Goal: Task Accomplishment & Management: Complete application form

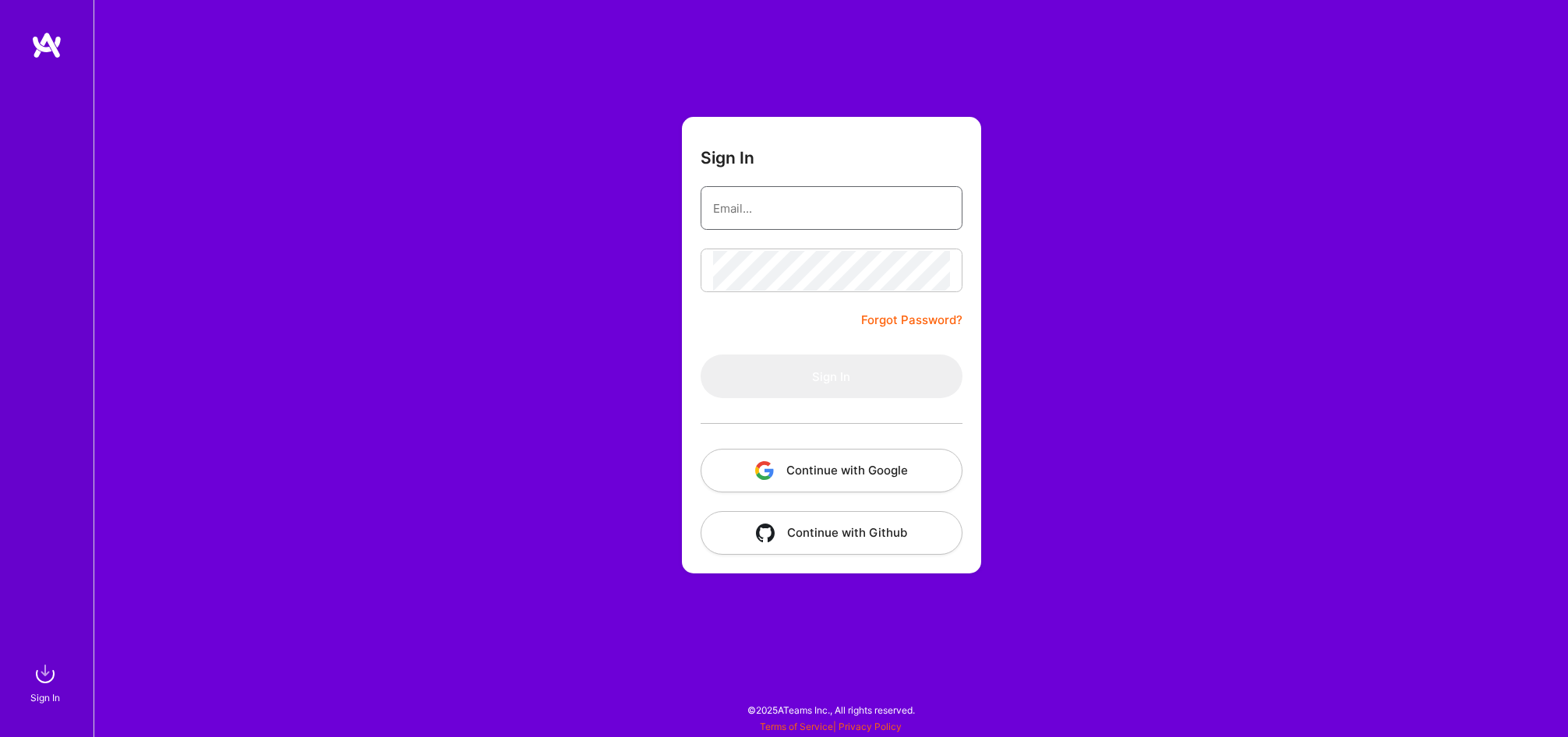
type input "[EMAIL_ADDRESS][DOMAIN_NAME]"
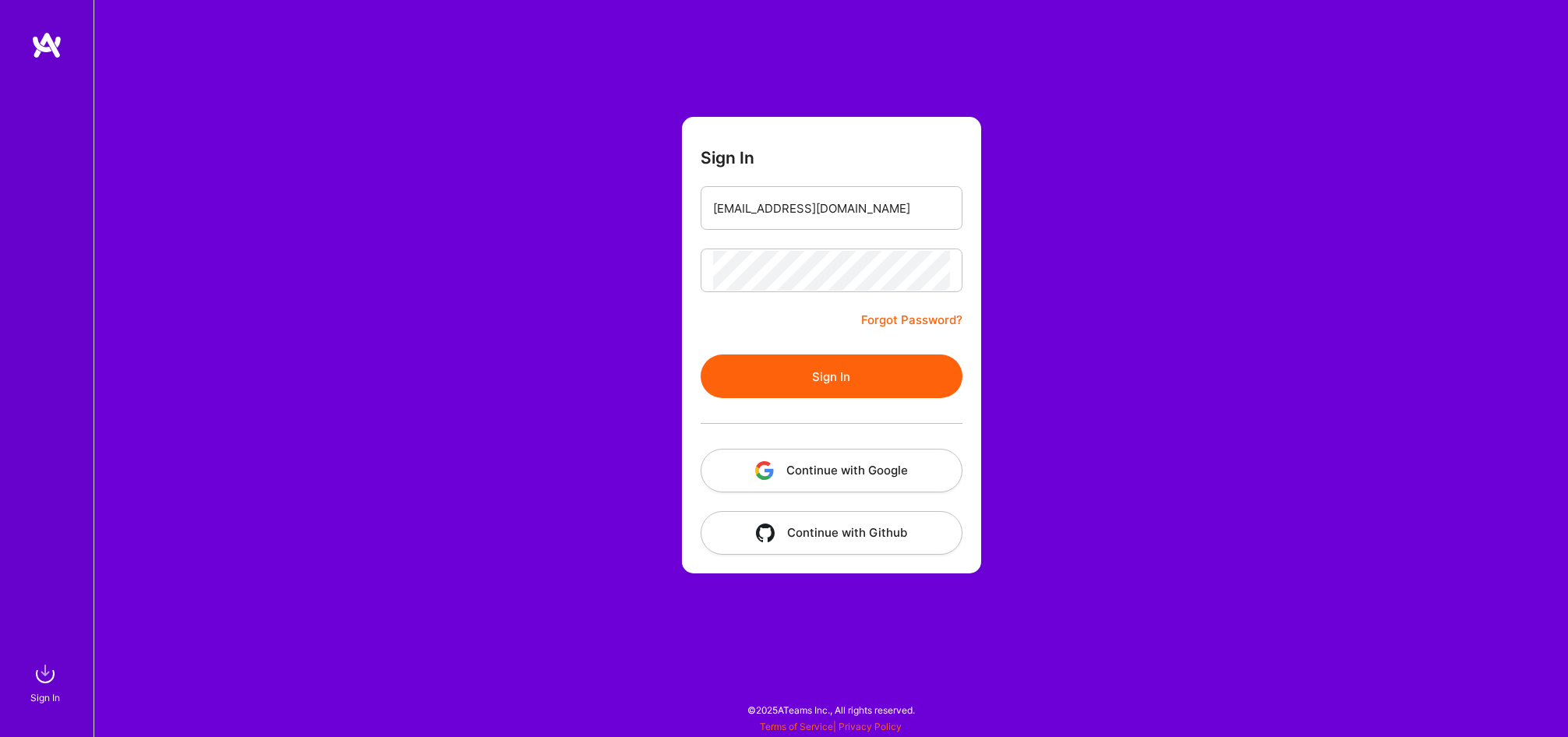
click at [749, 314] on form "Sign In [EMAIL_ADDRESS][DOMAIN_NAME] Forgot Password? Sign In Continue with Goo…" at bounding box center [832, 345] width 300 height 457
click at [808, 379] on button "Sign In" at bounding box center [832, 376] width 262 height 44
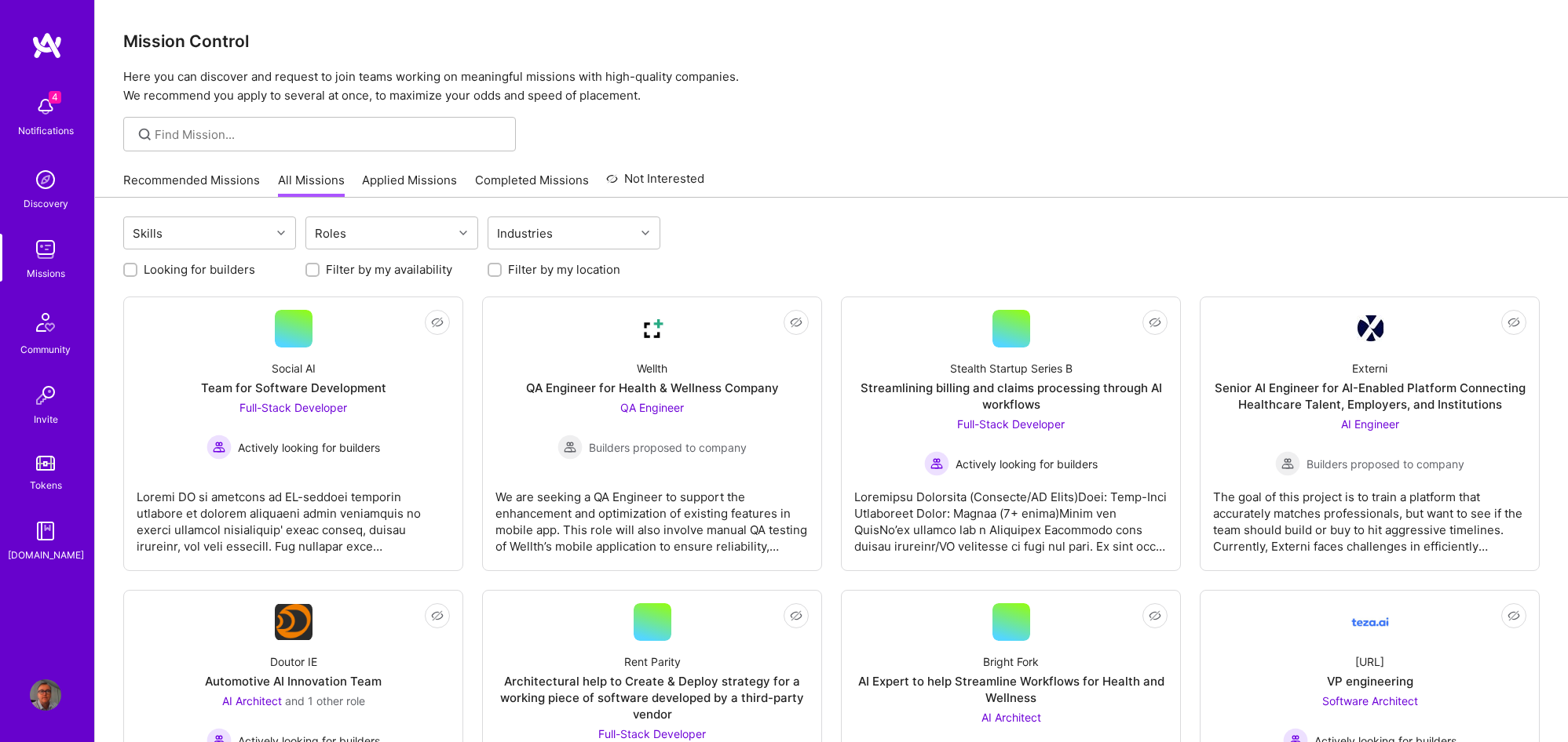
click at [47, 105] on img at bounding box center [45, 106] width 31 height 31
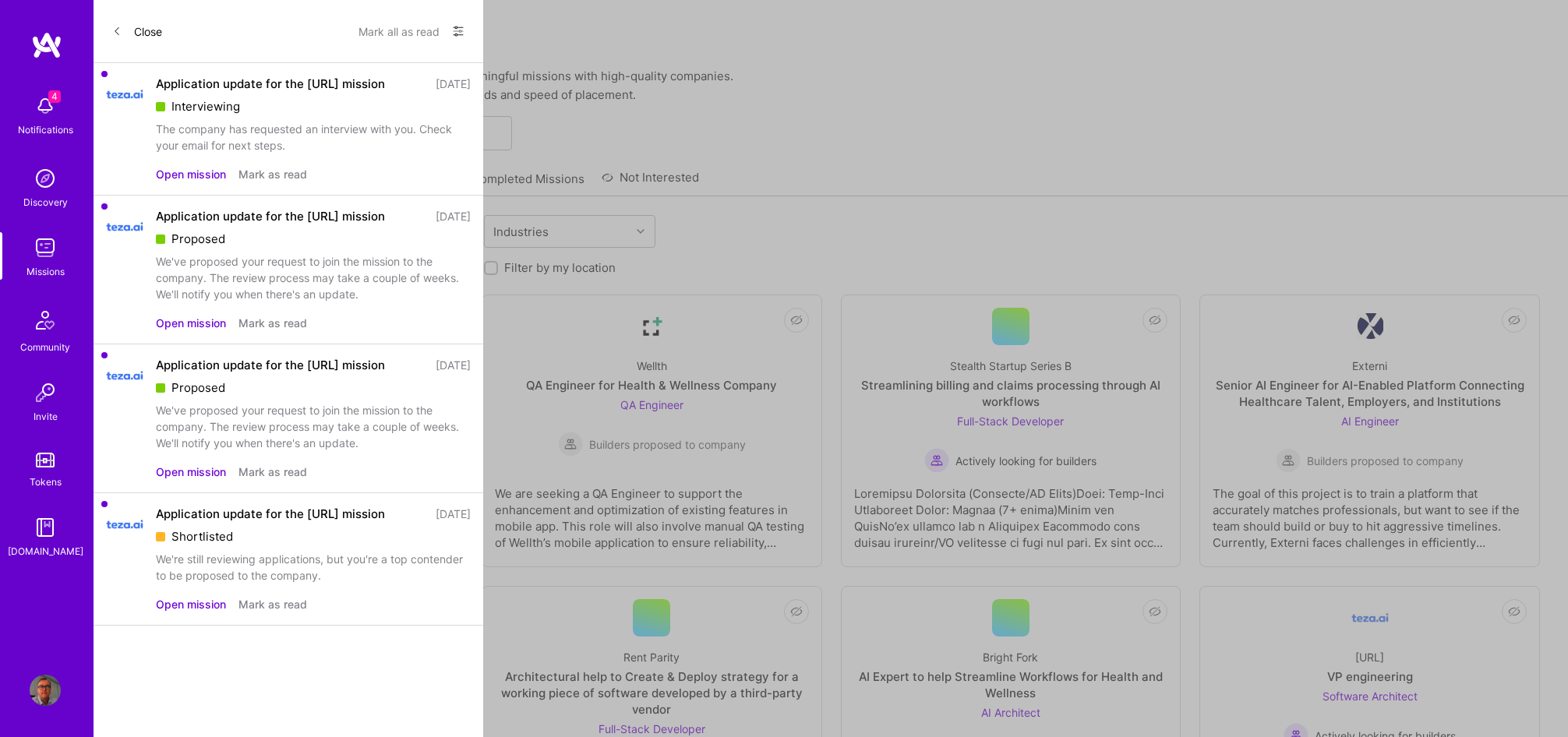
click at [279, 129] on div "The company has requested an interview with you. Check your email for next step…" at bounding box center [313, 137] width 315 height 33
click at [189, 172] on button "Open mission" at bounding box center [190, 173] width 70 height 16
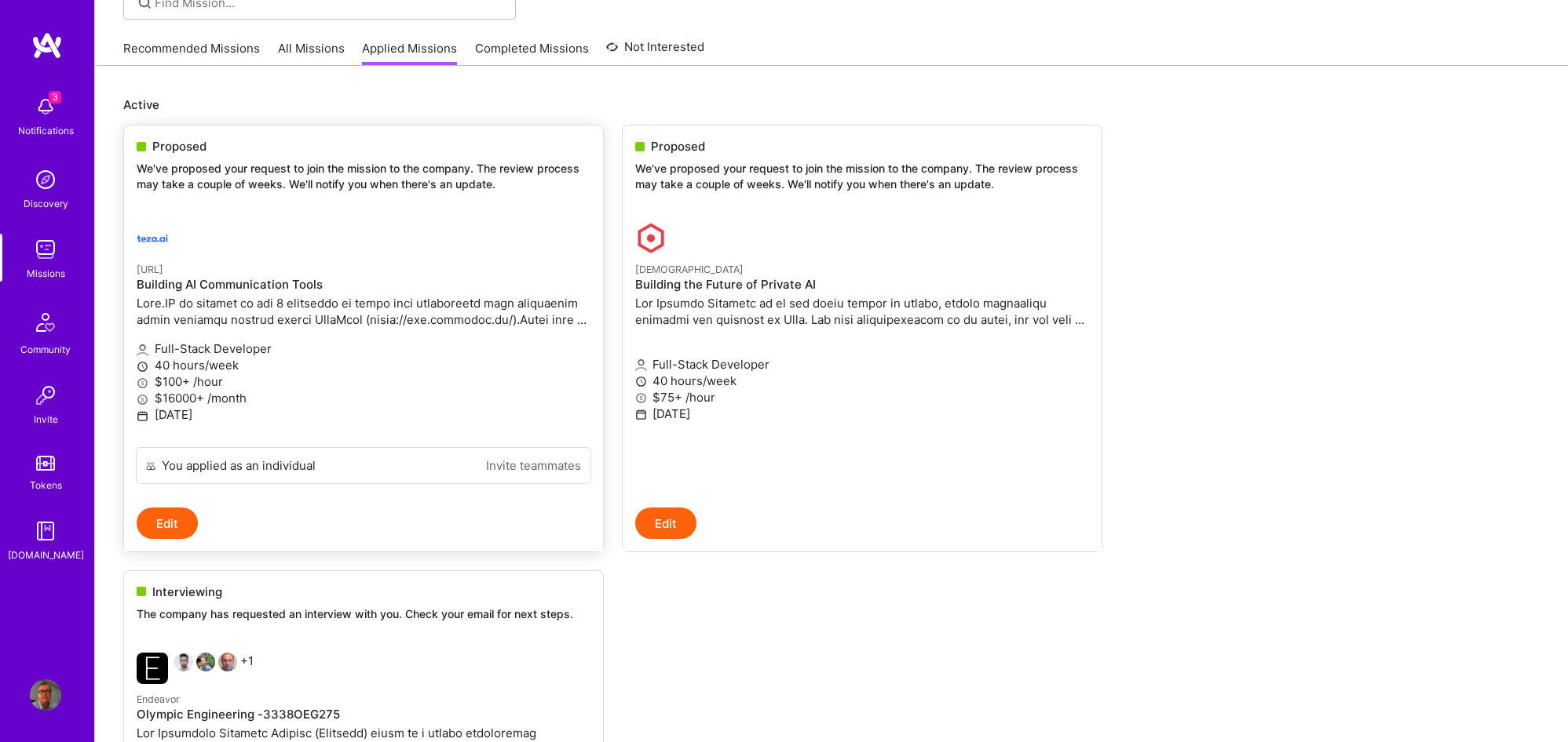
scroll to position [112, 0]
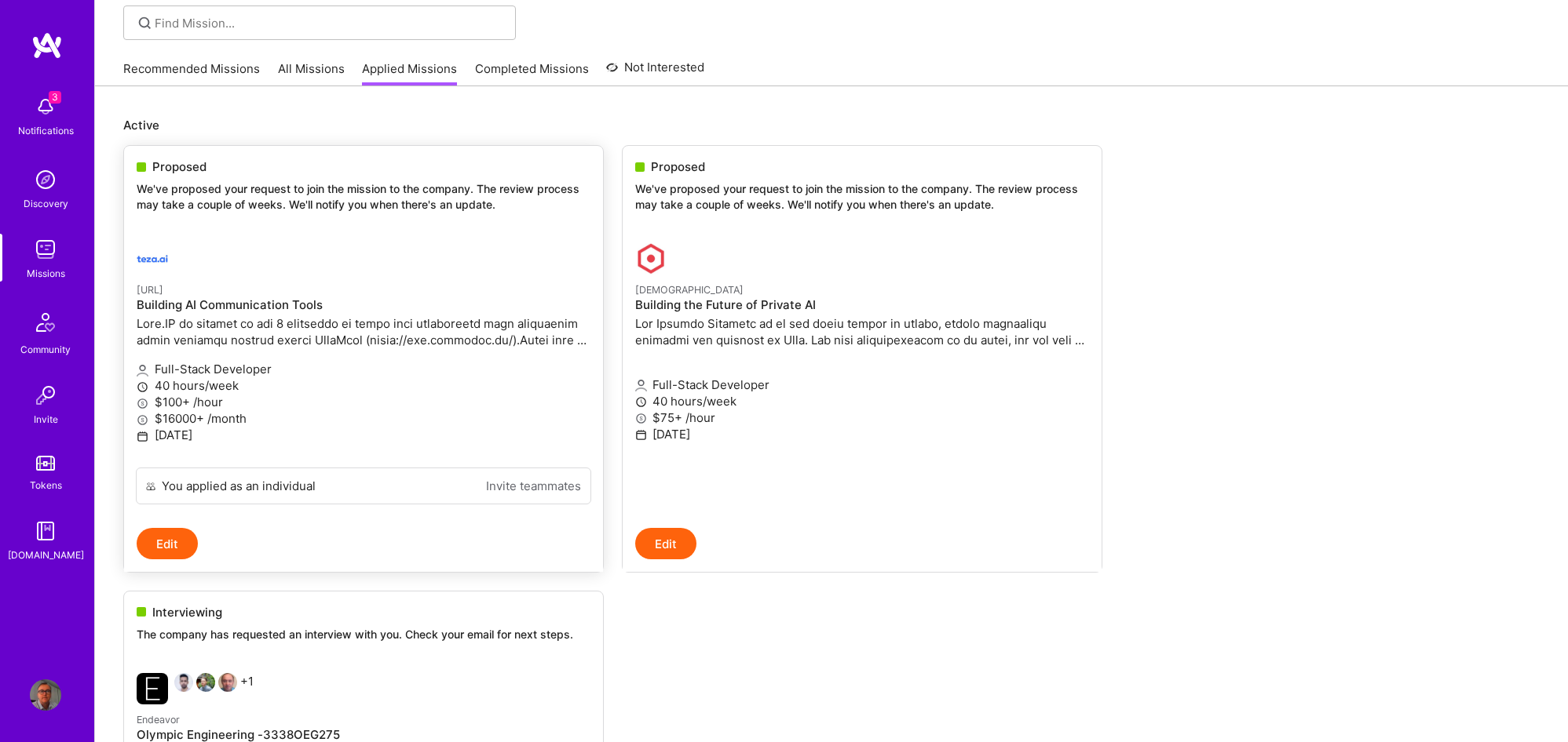
click at [409, 396] on p "$100+ /hour" at bounding box center [363, 401] width 453 height 16
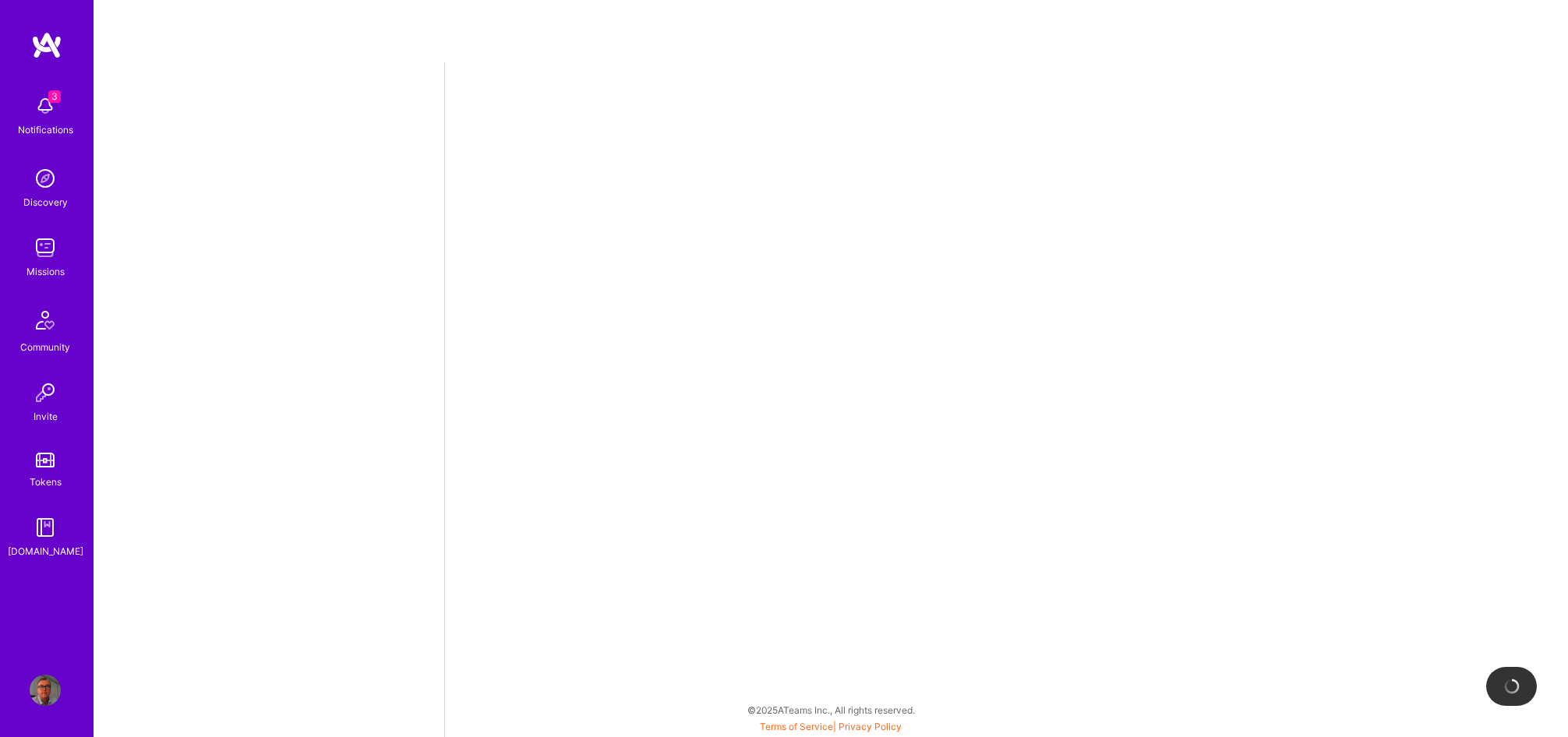
select select "GB"
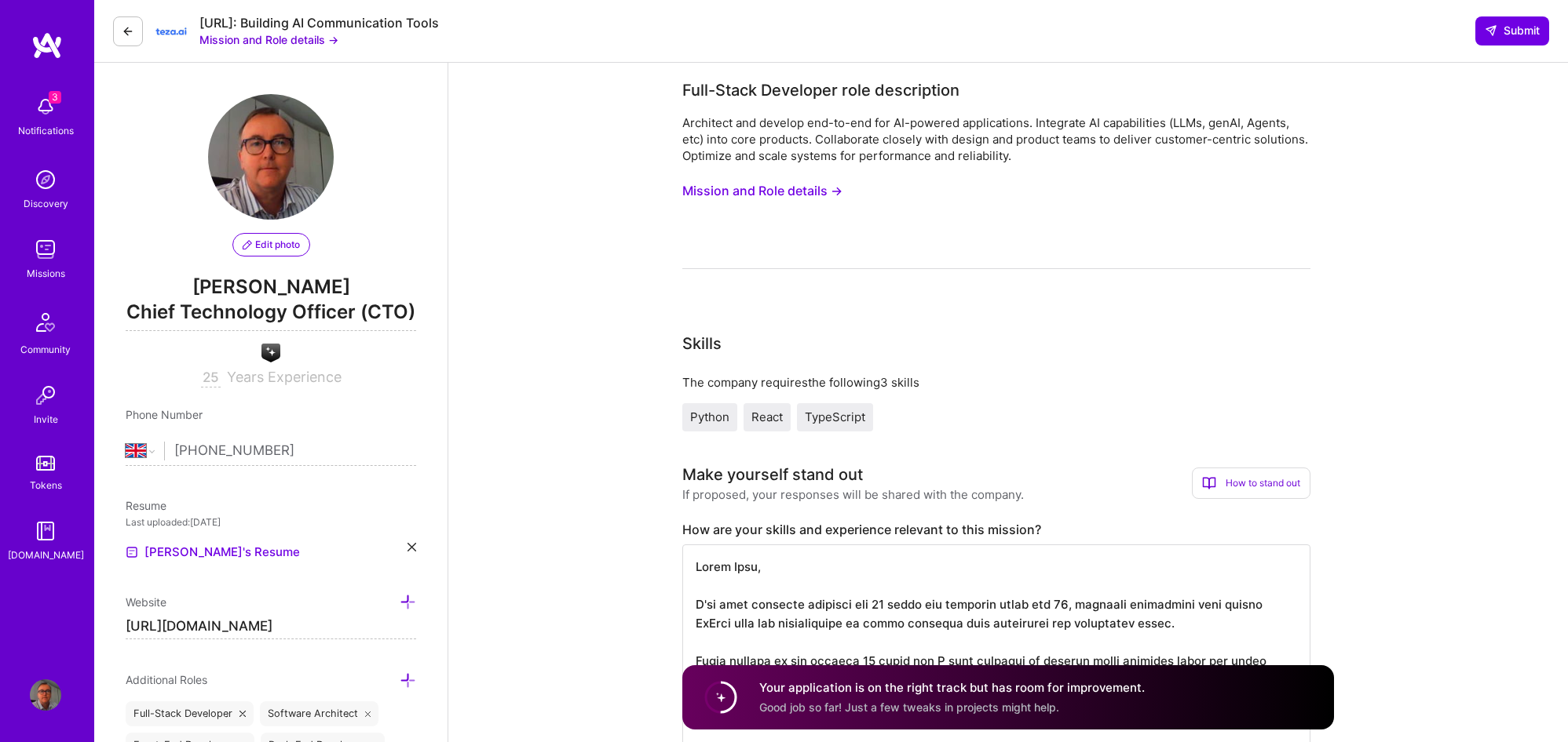
click at [797, 197] on button "Mission and Role details →" at bounding box center [762, 191] width 160 height 29
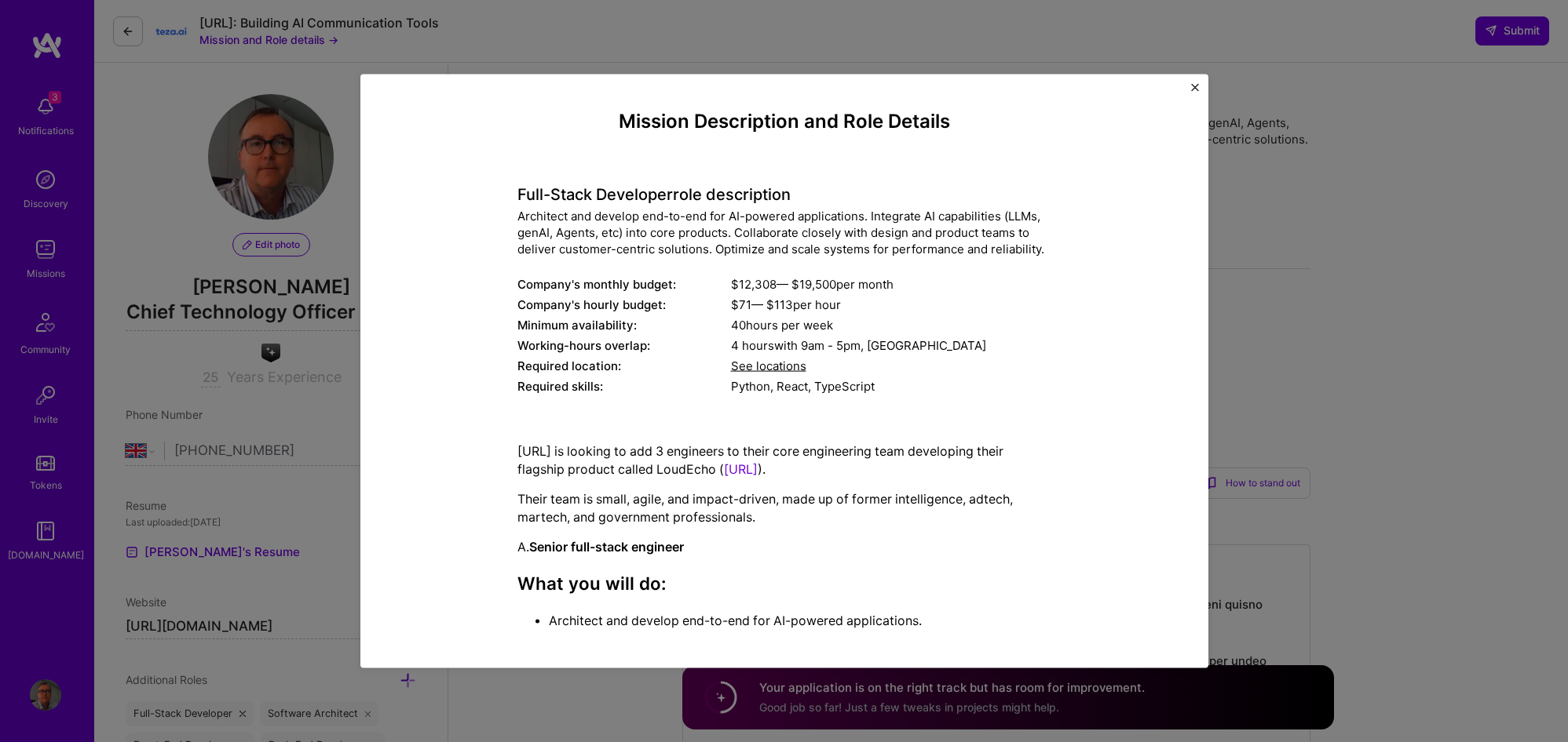
drag, startPoint x: 727, startPoint y: 235, endPoint x: 814, endPoint y: 239, distance: 87.1
click at [814, 239] on div "Architect and develop end-to-end for AI-powered applications. Integrate AI capa…" at bounding box center [784, 232] width 534 height 49
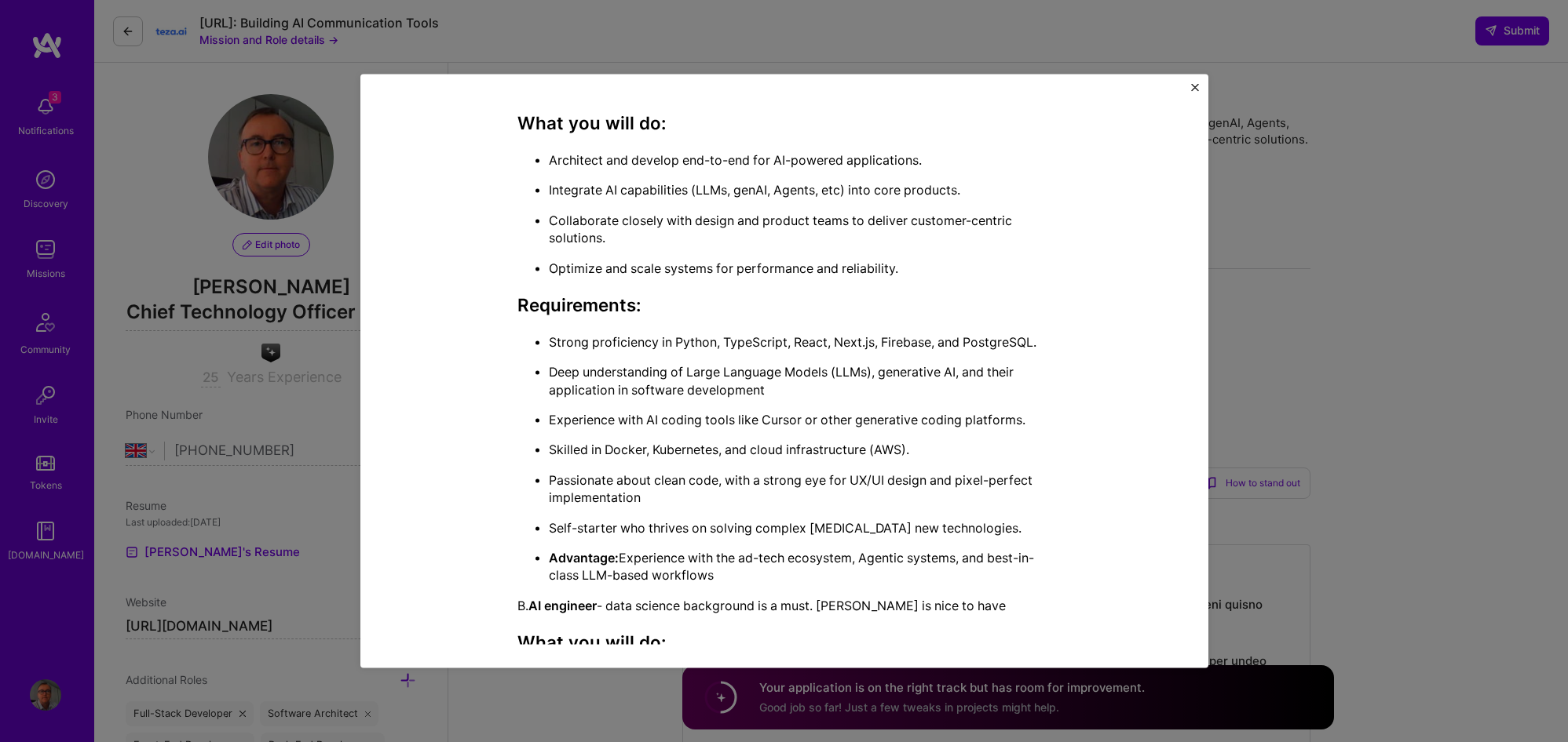
scroll to position [471, 0]
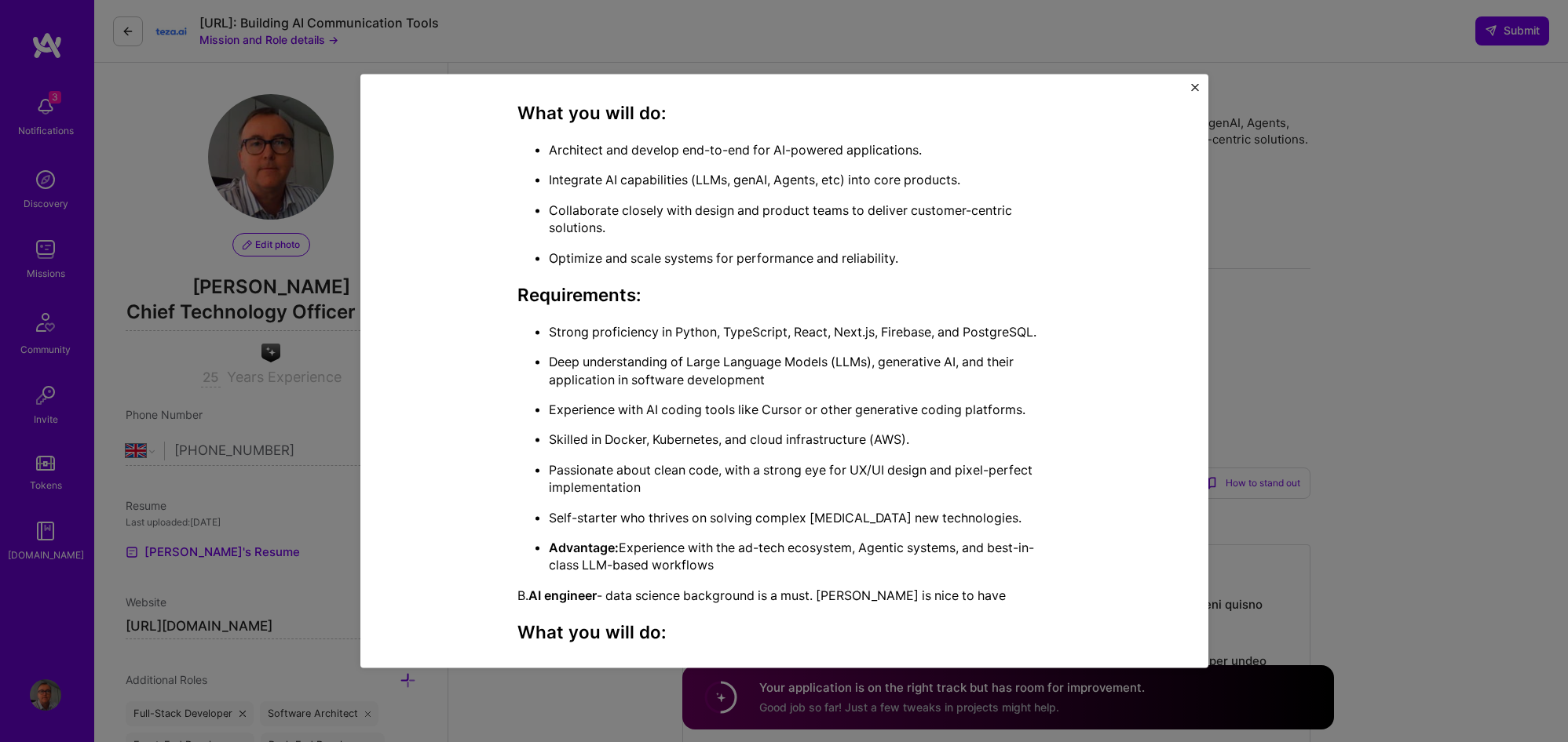
click at [683, 329] on p "Strong proficiency in Python, TypeScript, React, Next.js, Firebase, and Postgre…" at bounding box center [799, 331] width 503 height 17
click at [805, 335] on p "Strong proficiency in Python, TypeScript, React, Next.js, Firebase, and Postgre…" at bounding box center [799, 331] width 503 height 17
click at [908, 335] on p "Strong proficiency in Python, TypeScript, React, Next.js, Firebase, and Postgre…" at bounding box center [799, 331] width 503 height 17
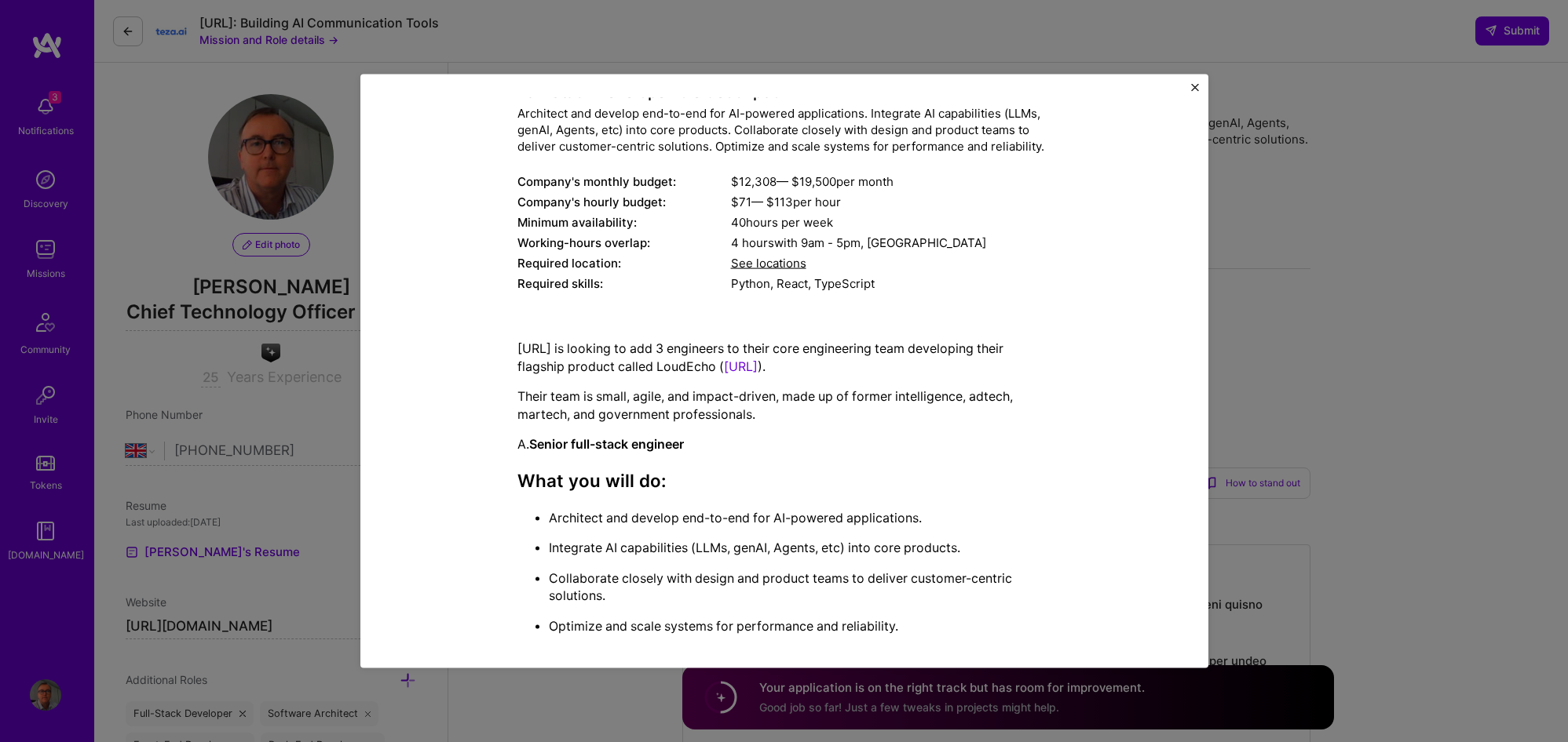
scroll to position [141, 0]
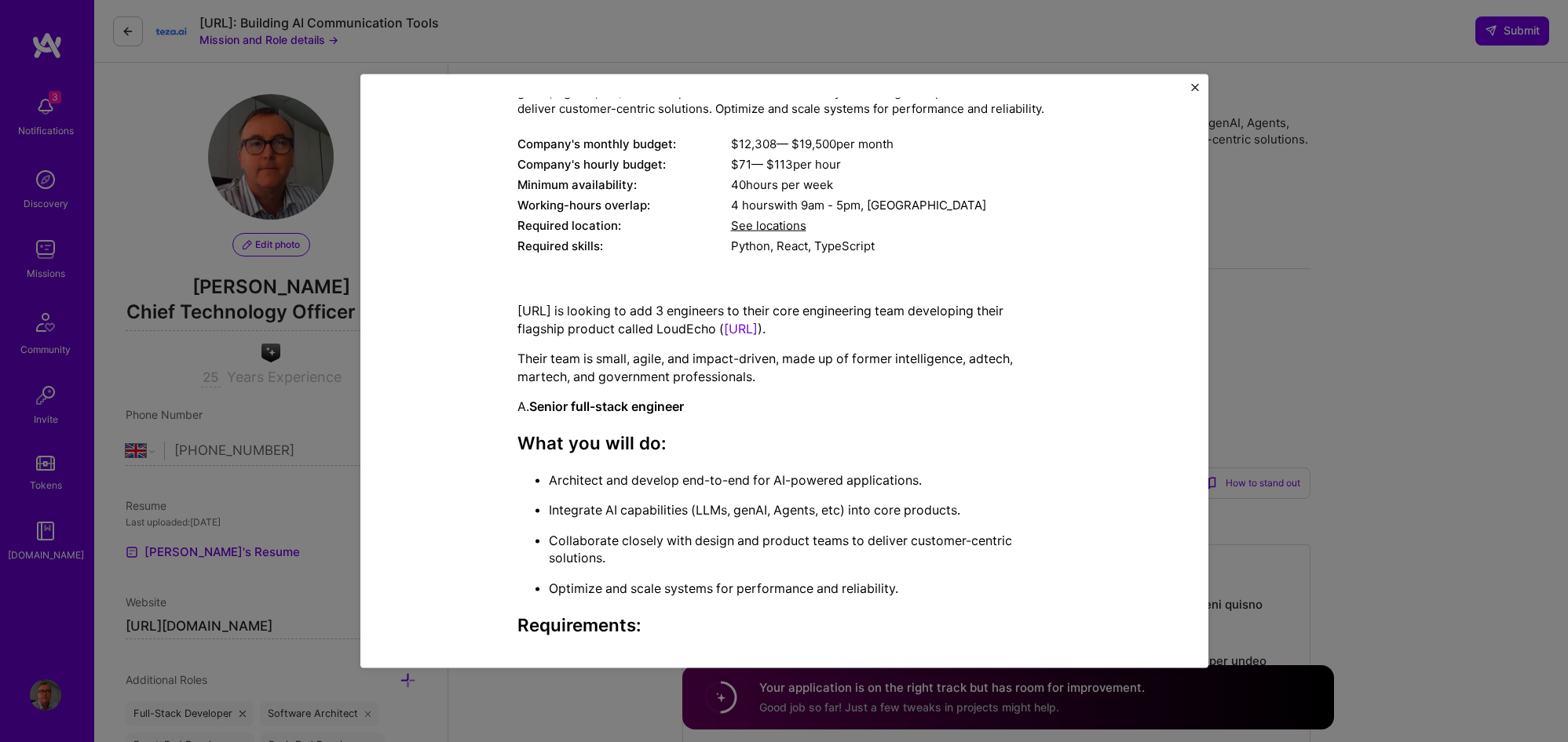
click at [810, 360] on p "Their team is small, agile, and impact-driven, made up of former intelligence, …" at bounding box center [784, 368] width 534 height 36
